Goal: Task Accomplishment & Management: Use online tool/utility

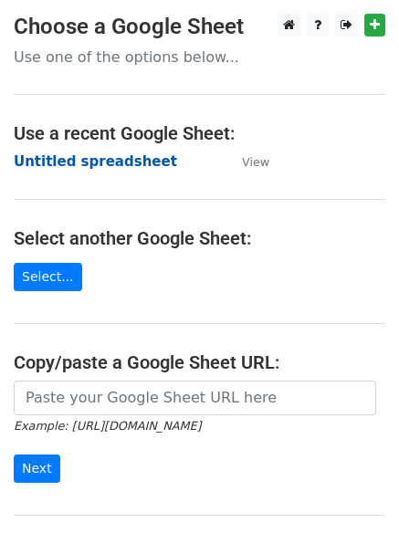
click at [57, 156] on strong "Untitled spreadsheet" at bounding box center [95, 161] width 163 height 16
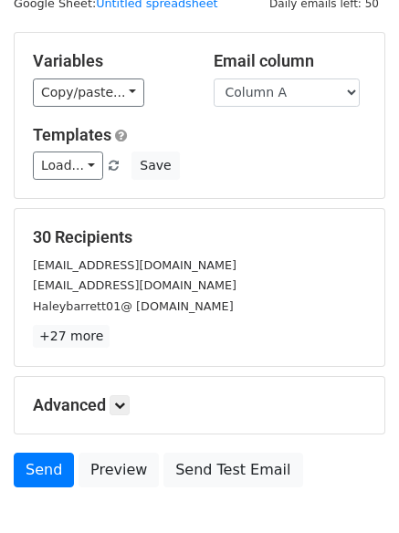
scroll to position [103, 0]
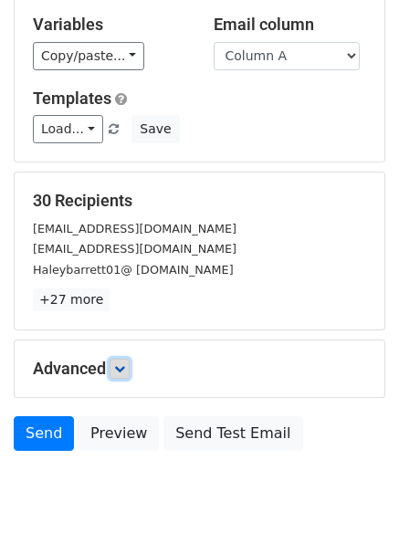
click at [128, 373] on link at bounding box center [119, 368] width 20 height 20
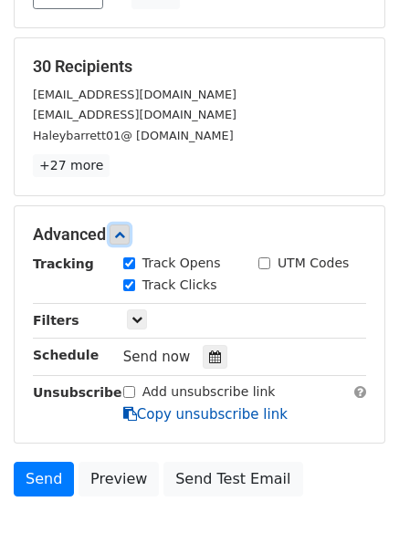
scroll to position [325, 0]
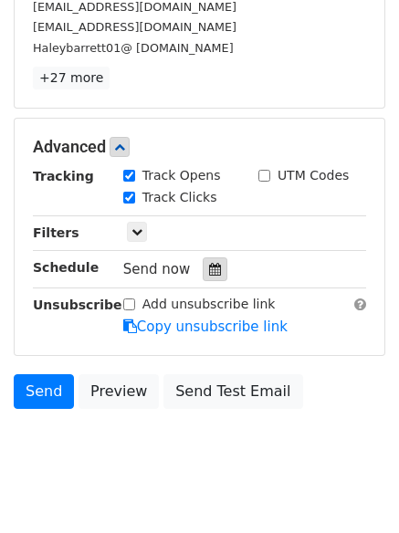
click at [209, 269] on icon at bounding box center [215, 269] width 12 height 13
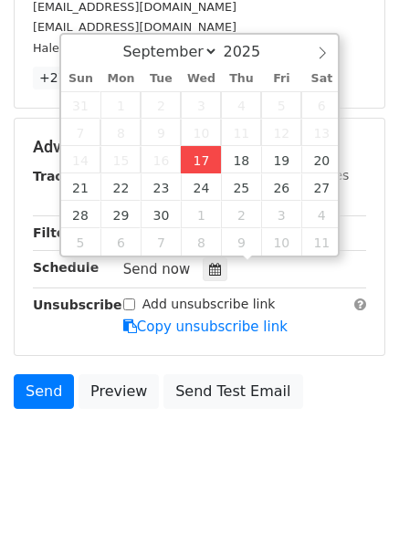
type input "2025-09-17 12:06"
type input "06"
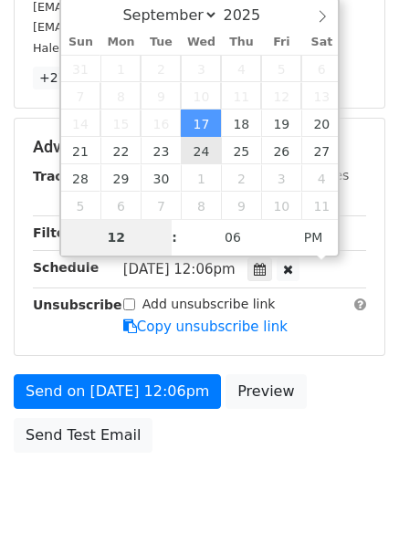
type input "4"
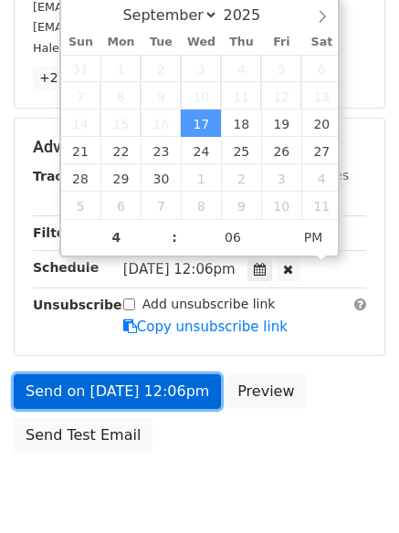
type input "2025-09-17 16:06"
click at [131, 377] on link "Send on Sep 17 at 12:06pm" at bounding box center [117, 391] width 207 height 35
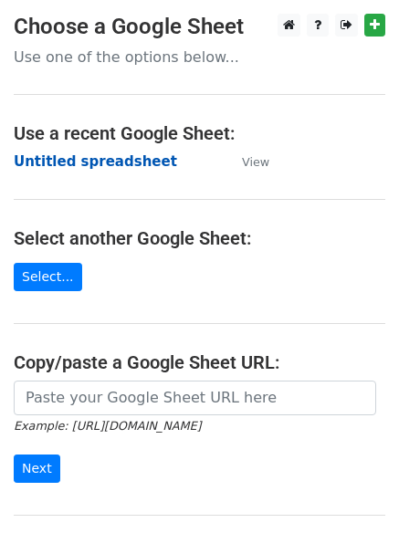
click at [66, 163] on strong "Untitled spreadsheet" at bounding box center [95, 161] width 163 height 16
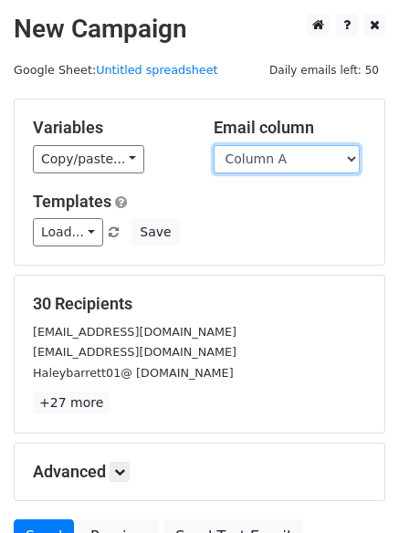
click at [282, 155] on select "Column A Column B Column C Column D Column E" at bounding box center [286, 159] width 146 height 28
select select "Column B"
click at [213, 145] on select "Column A Column B Column C Column D Column E" at bounding box center [286, 159] width 146 height 28
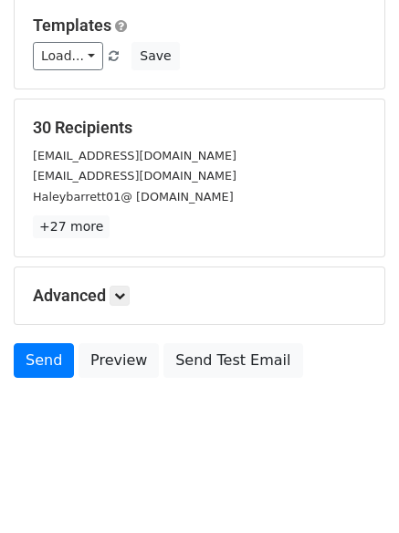
click at [126, 283] on div "Advanced Tracking Track Opens UTM Codes Track Clicks Filters Only include sprea…" at bounding box center [199, 295] width 369 height 57
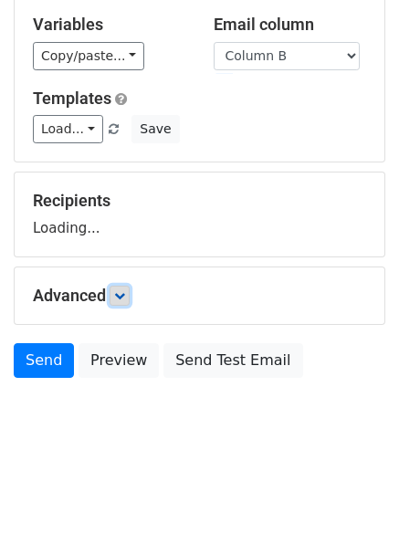
click at [125, 294] on icon at bounding box center [119, 295] width 11 height 11
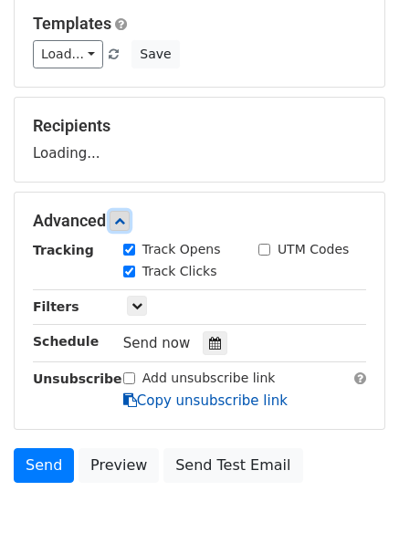
scroll to position [263, 0]
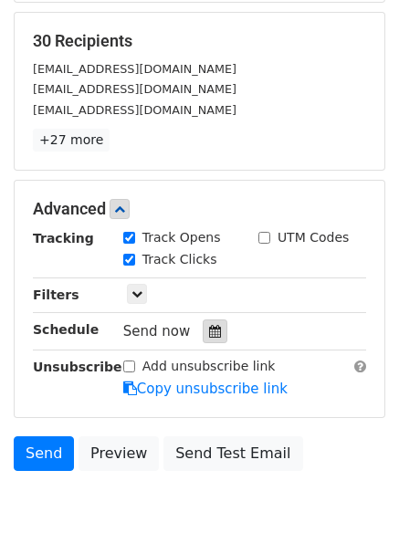
click at [208, 322] on div at bounding box center [214, 331] width 25 height 24
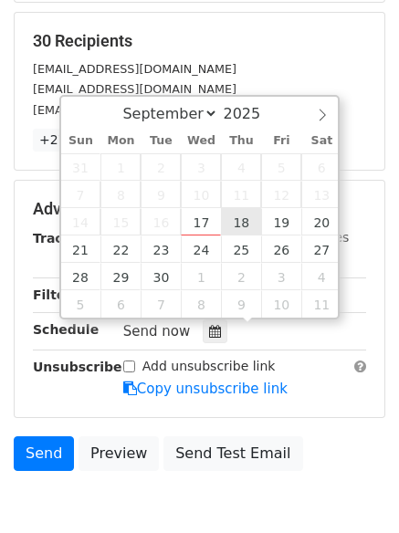
type input "2025-09-18 12:00"
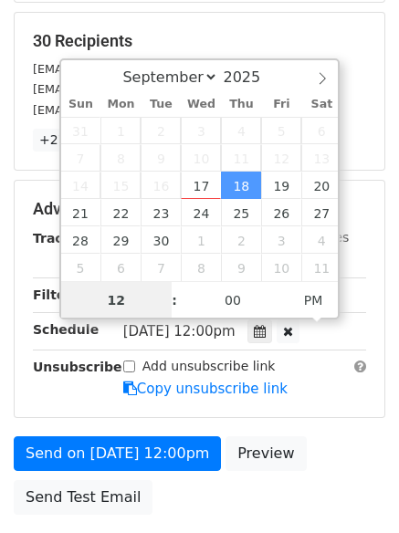
scroll to position [1, 0]
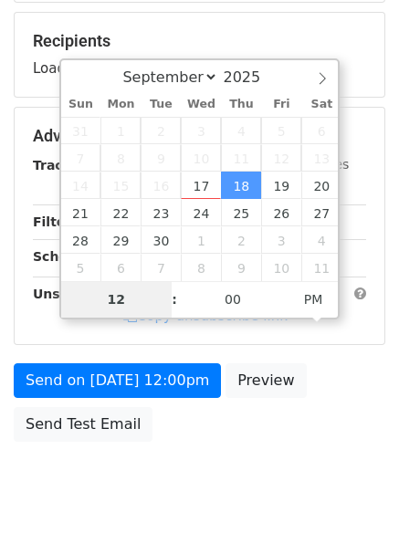
type input "5"
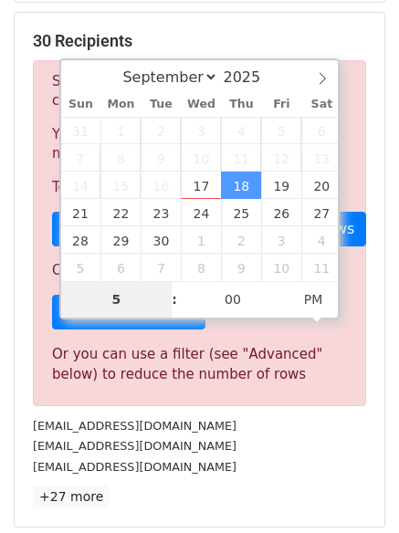
scroll to position [755, 0]
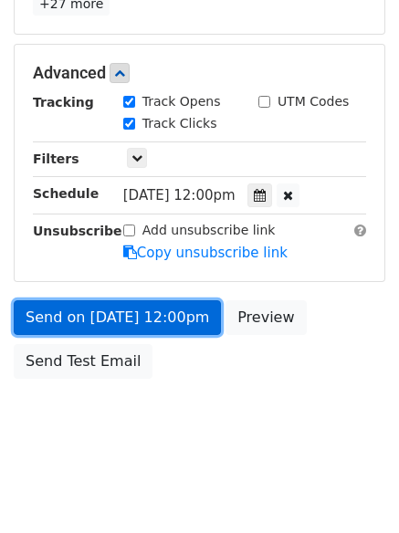
type input "2025-09-18 17:00"
click at [126, 315] on link "Send on Sep 18 at 12:00pm" at bounding box center [117, 317] width 207 height 35
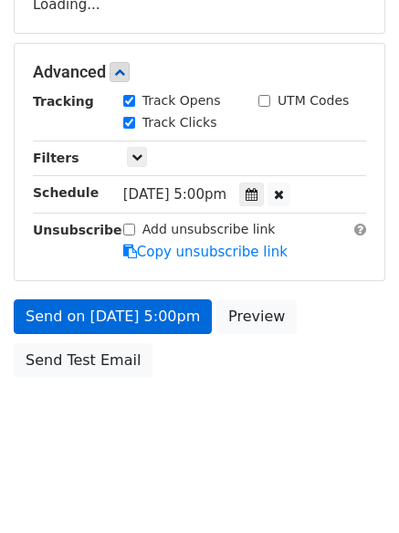
scroll to position [326, 0]
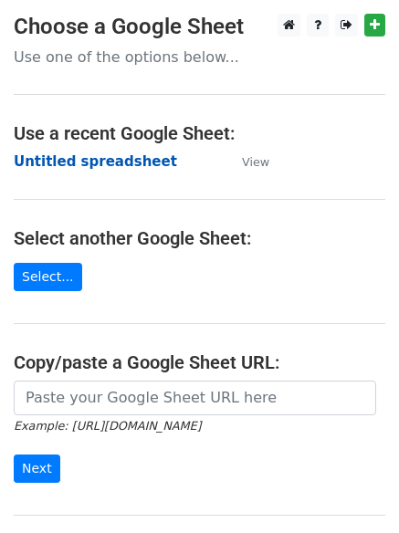
click at [64, 157] on strong "Untitled spreadsheet" at bounding box center [95, 161] width 163 height 16
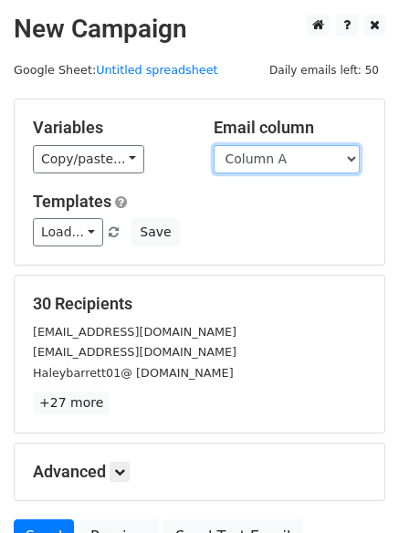
click at [281, 159] on select "Column A Column B Column C Column D Column E" at bounding box center [286, 159] width 146 height 28
select select "Column C"
click at [213, 145] on select "Column A Column B Column C Column D Column E" at bounding box center [286, 159] width 146 height 28
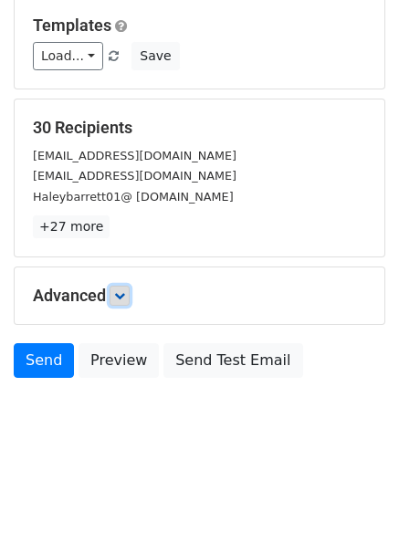
click at [130, 296] on link at bounding box center [119, 295] width 20 height 20
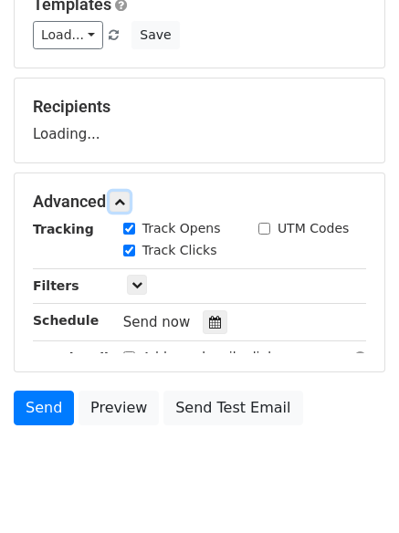
scroll to position [254, 0]
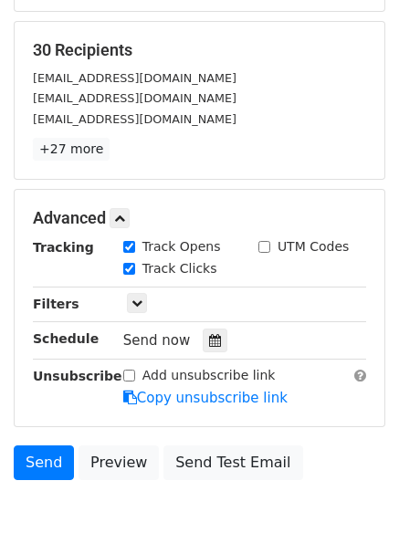
click at [198, 272] on label "Track Clicks" at bounding box center [179, 268] width 75 height 19
click at [135, 272] on input "Track Clicks" at bounding box center [129, 269] width 12 height 12
click at [201, 321] on hr at bounding box center [199, 321] width 333 height 1
click at [154, 275] on label "Track Clicks" at bounding box center [179, 268] width 75 height 19
click at [135, 275] on input "Track Clicks" at bounding box center [129, 269] width 12 height 12
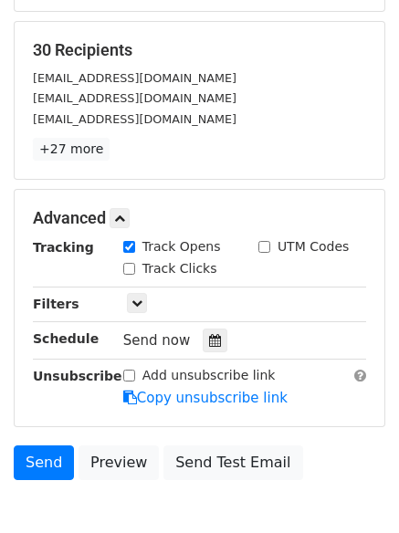
checkbox input "true"
click at [203, 331] on div at bounding box center [214, 340] width 25 height 24
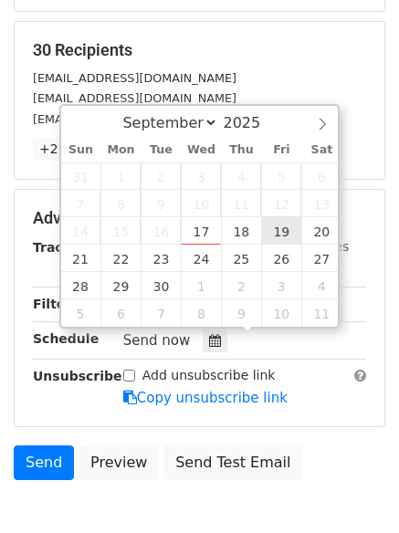
type input "2025-09-19 12:00"
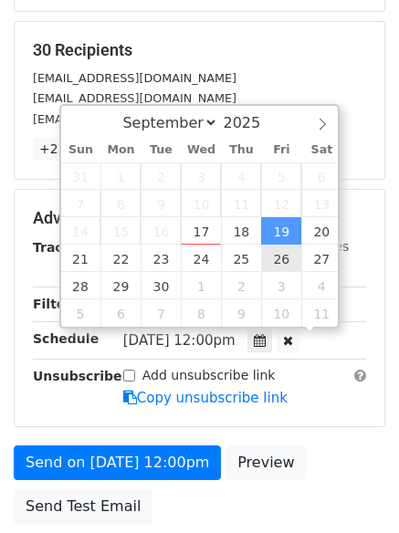
scroll to position [1, 0]
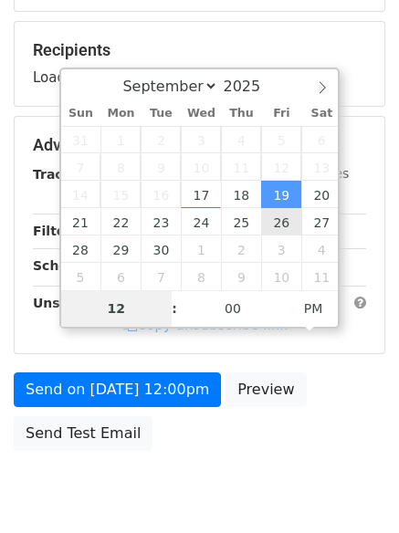
type input "6"
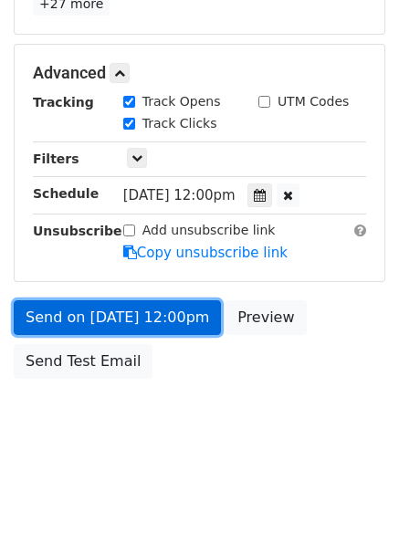
type input "2025-09-19 18:00"
click at [146, 323] on link "Send on Sep 19 at 12:00pm" at bounding box center [117, 317] width 207 height 35
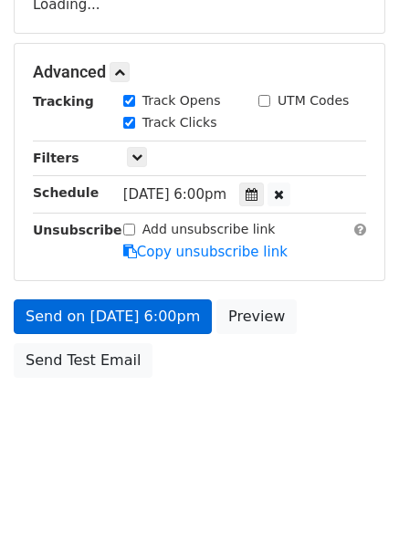
scroll to position [326, 0]
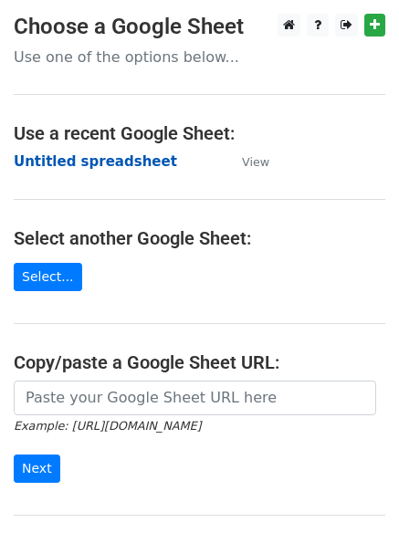
click at [39, 163] on strong "Untitled spreadsheet" at bounding box center [95, 161] width 163 height 16
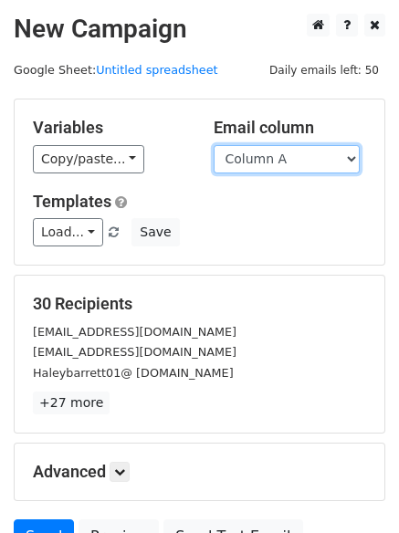
click at [277, 153] on select "Column A Column B Column C Column D Column E" at bounding box center [286, 159] width 146 height 28
select select "Column D"
click at [213, 145] on select "Column A Column B Column C Column D Column E" at bounding box center [286, 159] width 146 height 28
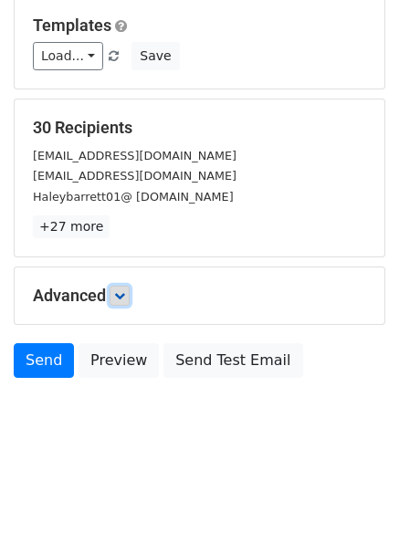
click at [124, 296] on icon at bounding box center [119, 295] width 11 height 11
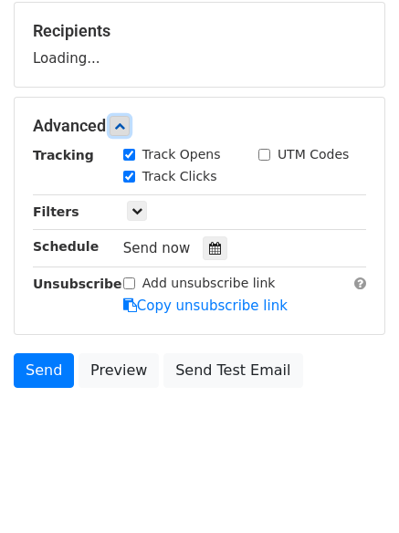
scroll to position [282, 0]
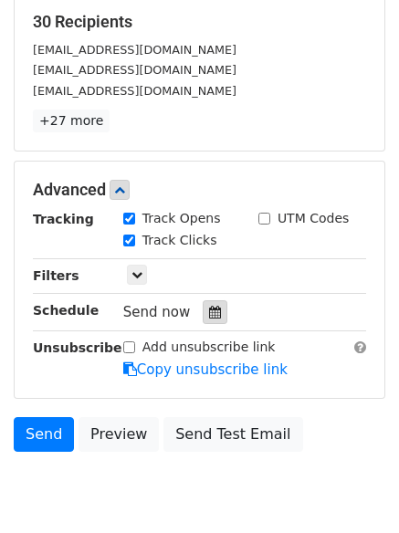
click at [208, 304] on div at bounding box center [214, 312] width 25 height 24
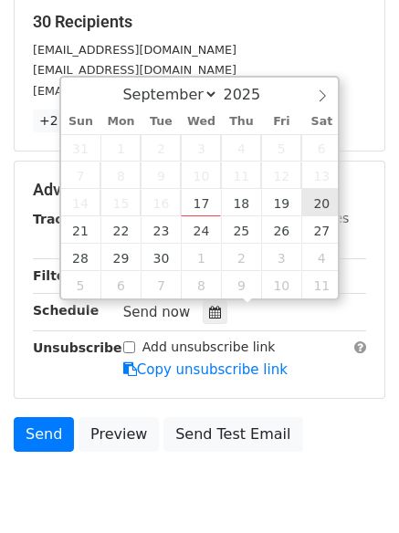
type input "2025-09-20 12:00"
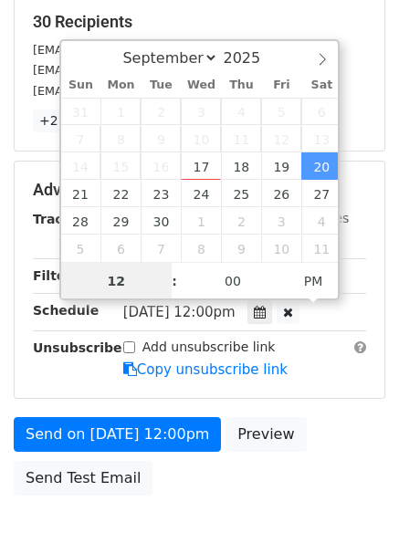
scroll to position [1, 0]
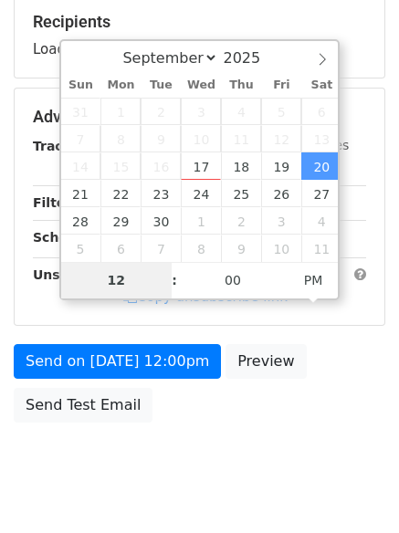
type input "7"
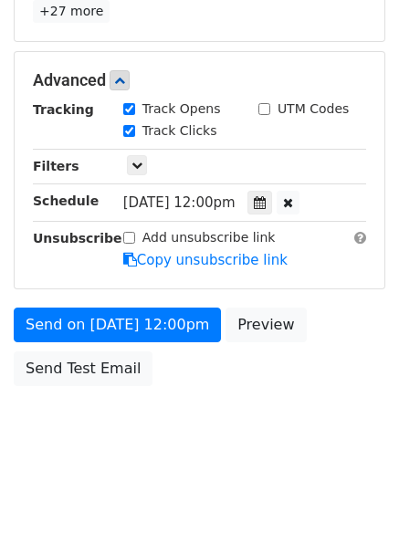
scroll to position [755, 0]
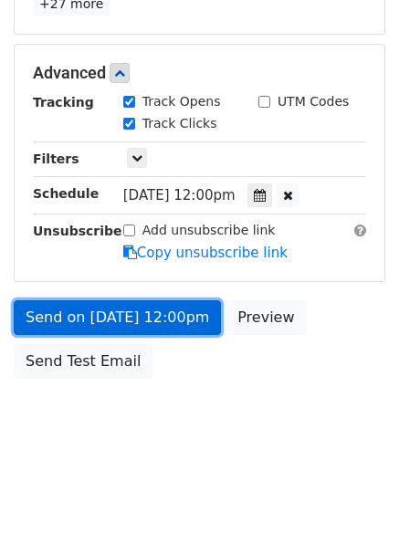
type input "2025-09-20 19:00"
click at [130, 318] on link "Send on Sep 20 at 12:00pm" at bounding box center [117, 317] width 207 height 35
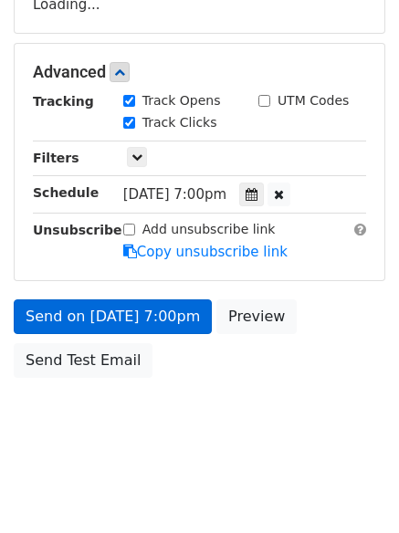
scroll to position [326, 0]
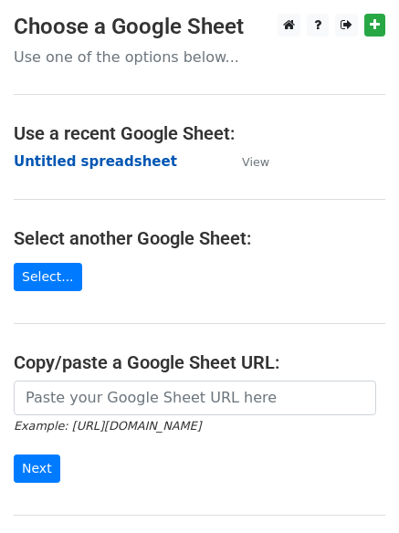
click at [55, 161] on strong "Untitled spreadsheet" at bounding box center [95, 161] width 163 height 16
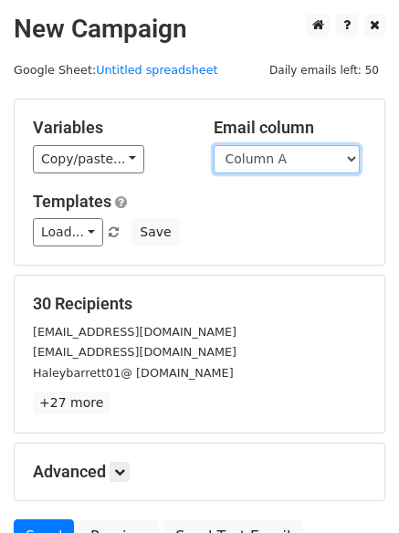
click at [288, 165] on select "Column A Column B Column C Column D Column E" at bounding box center [286, 159] width 146 height 28
select select "Column E"
click at [213, 145] on select "Column A Column B Column C Column D Column E" at bounding box center [286, 159] width 146 height 28
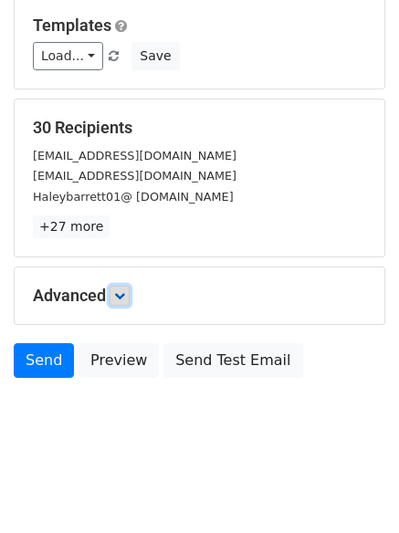
click at [121, 298] on icon at bounding box center [119, 295] width 11 height 11
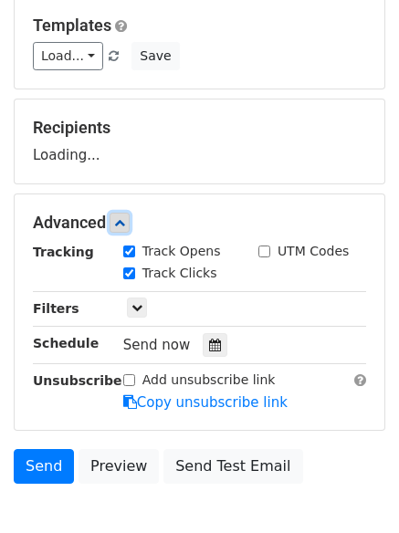
scroll to position [270, 0]
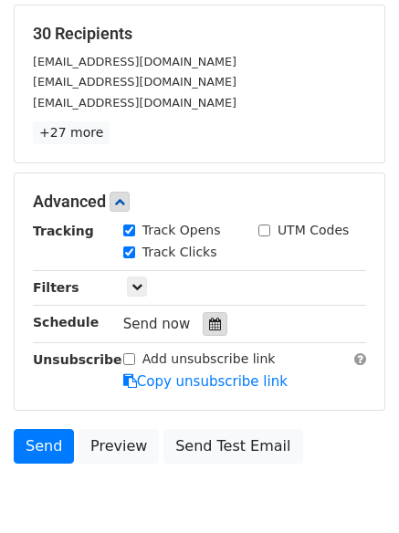
click at [209, 330] on icon at bounding box center [215, 323] width 12 height 13
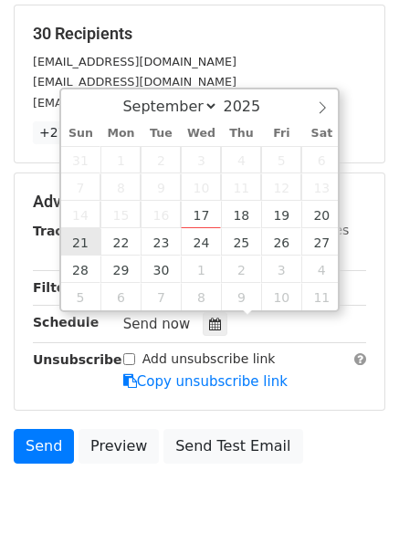
type input "[DATE] 12:00"
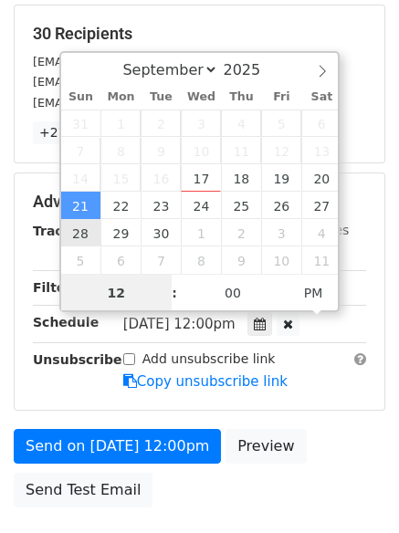
scroll to position [1, 0]
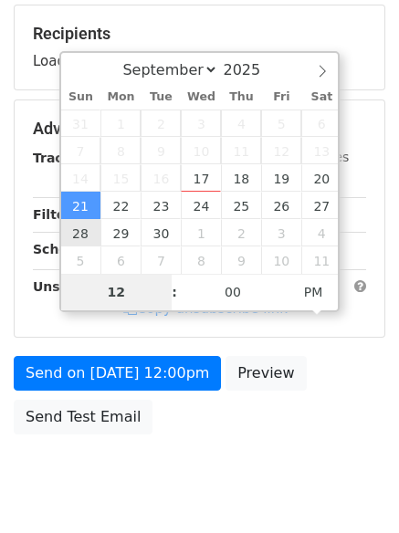
type input "8"
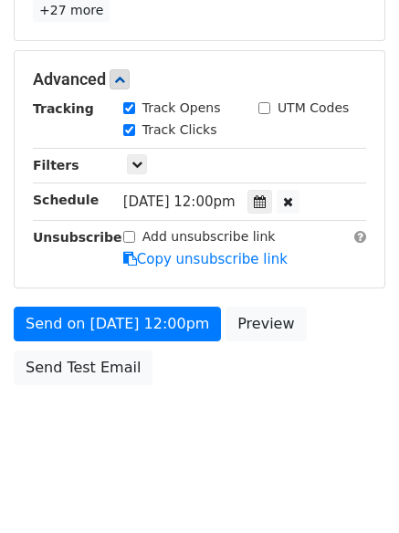
scroll to position [755, 0]
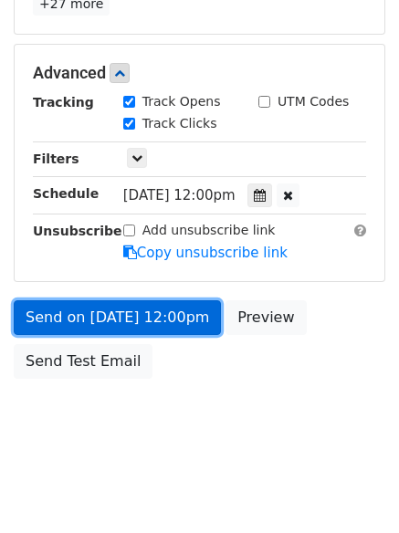
type input "[DATE] 20:00"
click at [95, 307] on link "Send on [DATE] 12:00pm" at bounding box center [117, 317] width 207 height 35
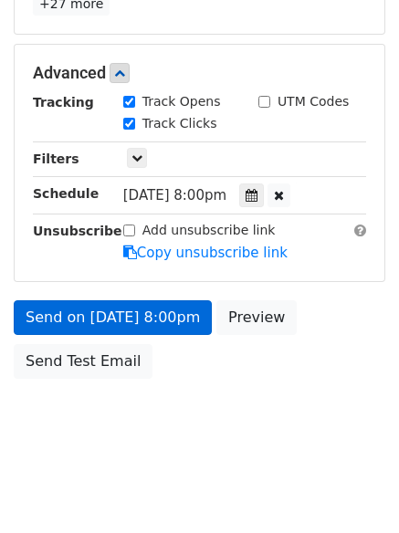
scroll to position [326, 0]
